Goal: Navigation & Orientation: Go to known website

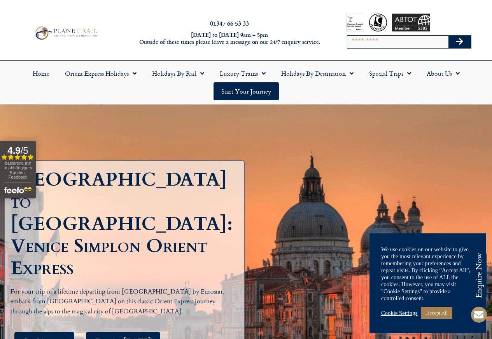
click at [437, 315] on link "Accept All" at bounding box center [436, 313] width 31 height 12
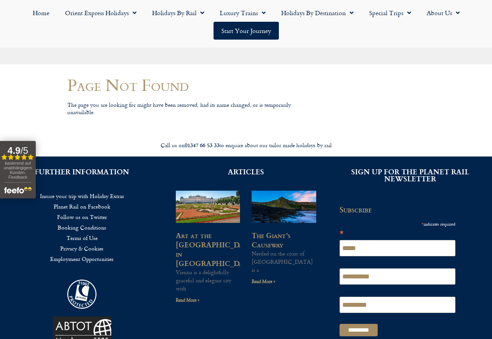
scroll to position [115, 0]
